Goal: Task Accomplishment & Management: Complete application form

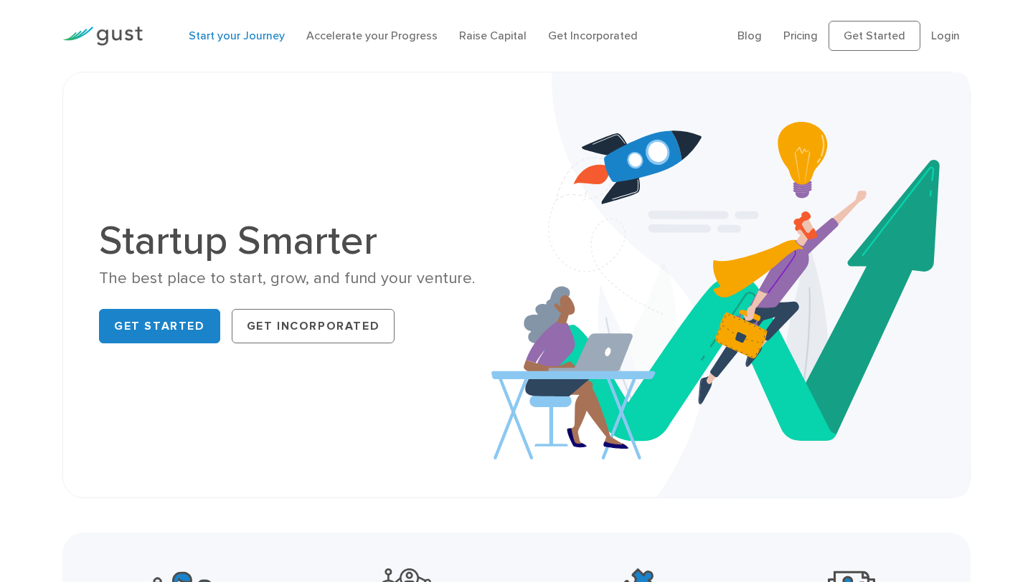
click at [255, 39] on link "Start your Journey" at bounding box center [237, 36] width 96 height 14
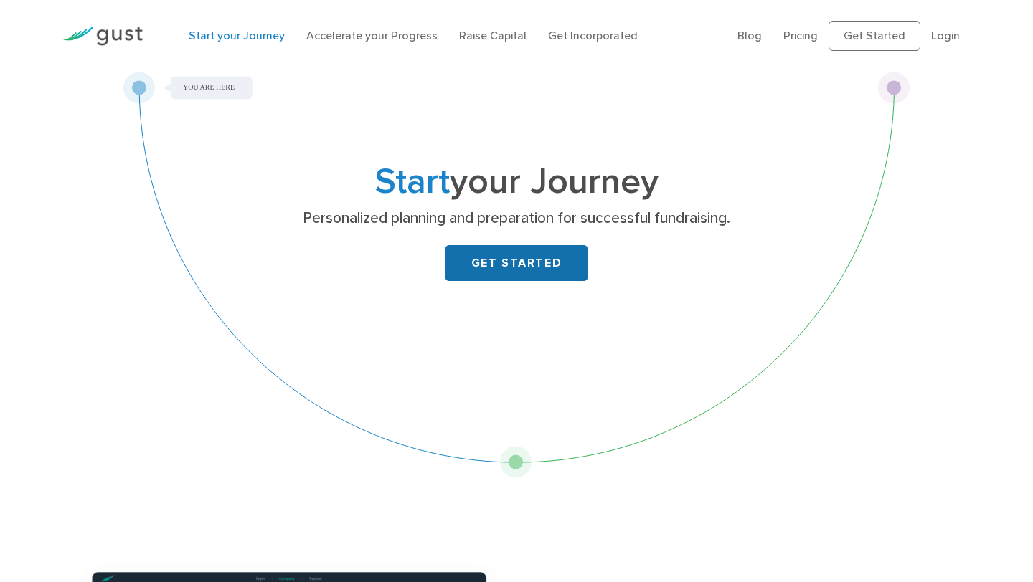
click at [489, 273] on link "GET STARTED" at bounding box center [516, 263] width 143 height 36
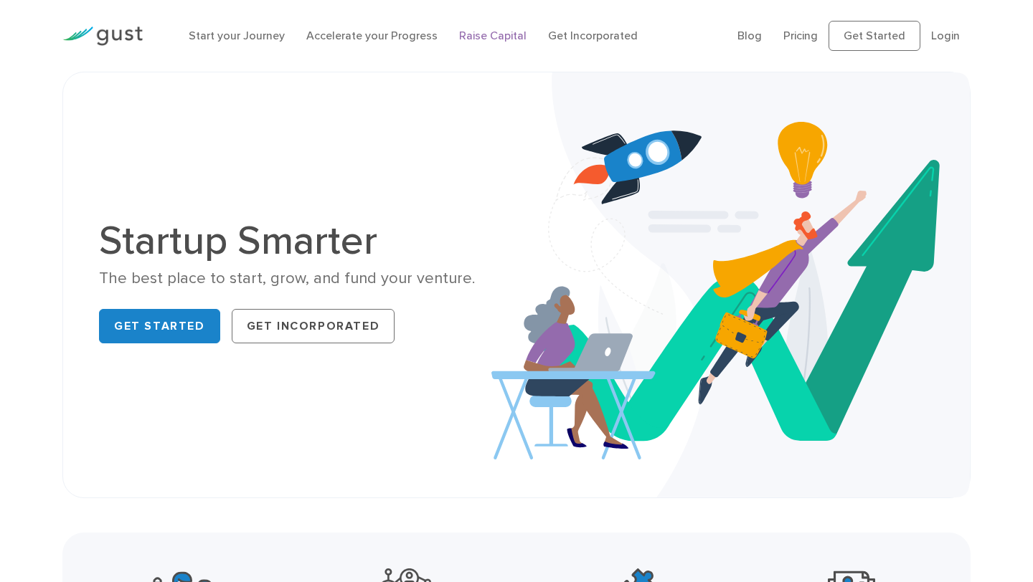
click at [491, 37] on link "Raise Capital" at bounding box center [492, 36] width 67 height 14
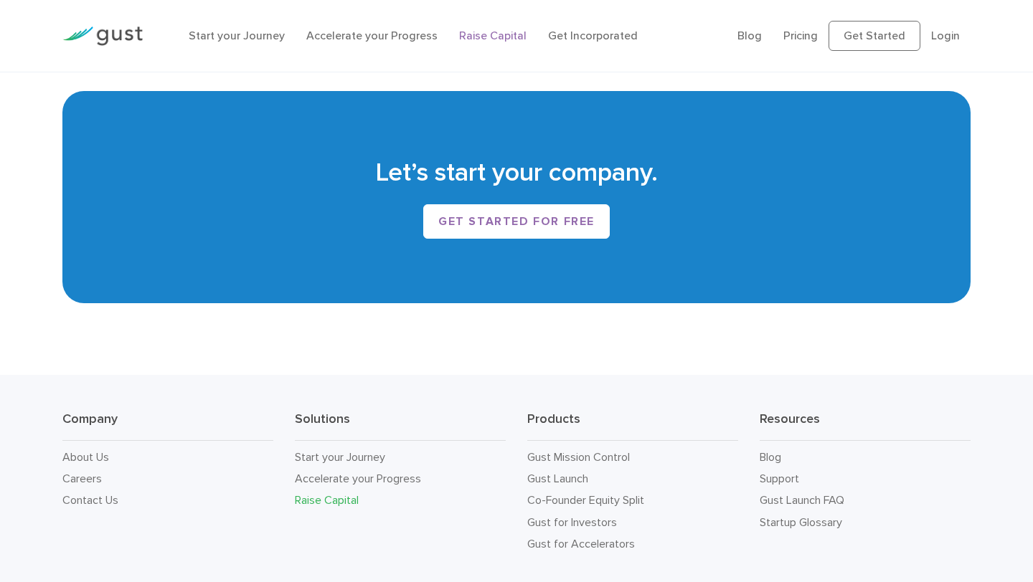
scroll to position [2441, 0]
